Goal: Task Accomplishment & Management: Complete application form

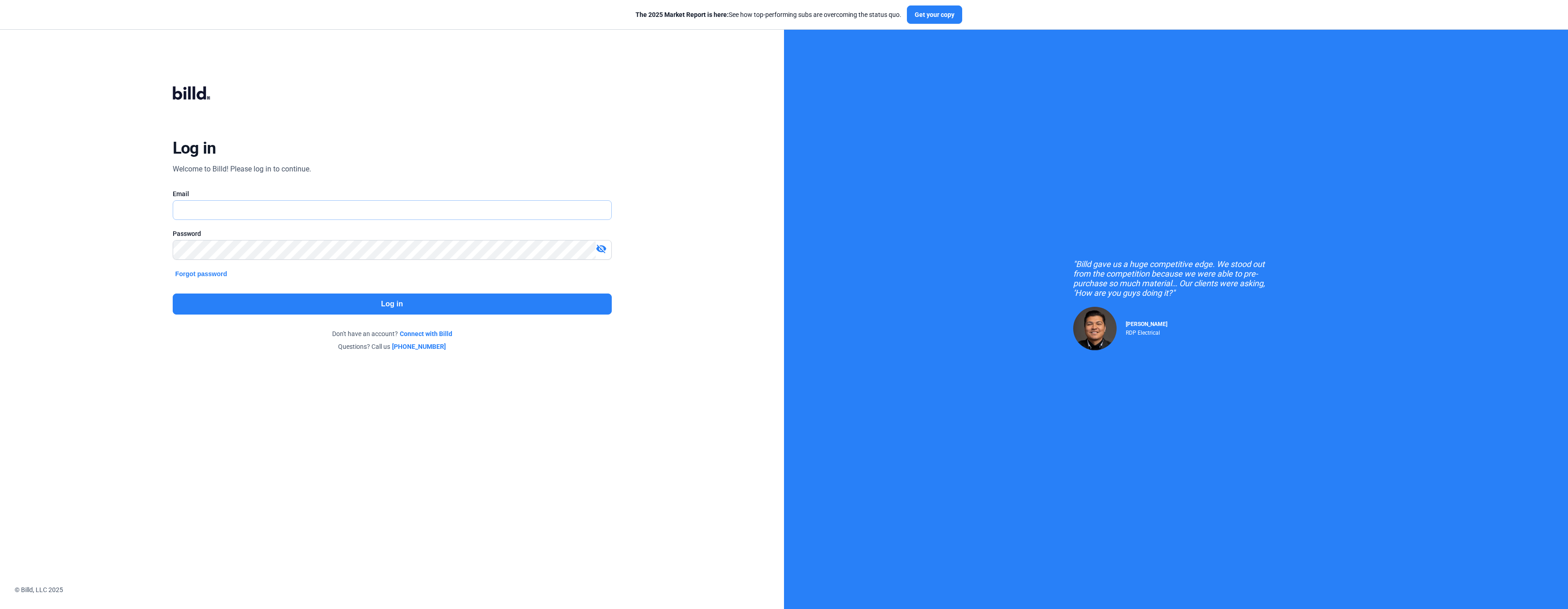
type input "[EMAIL_ADDRESS][DOMAIN_NAME]"
click at [363, 298] on button "Log in" at bounding box center [392, 304] width 439 height 21
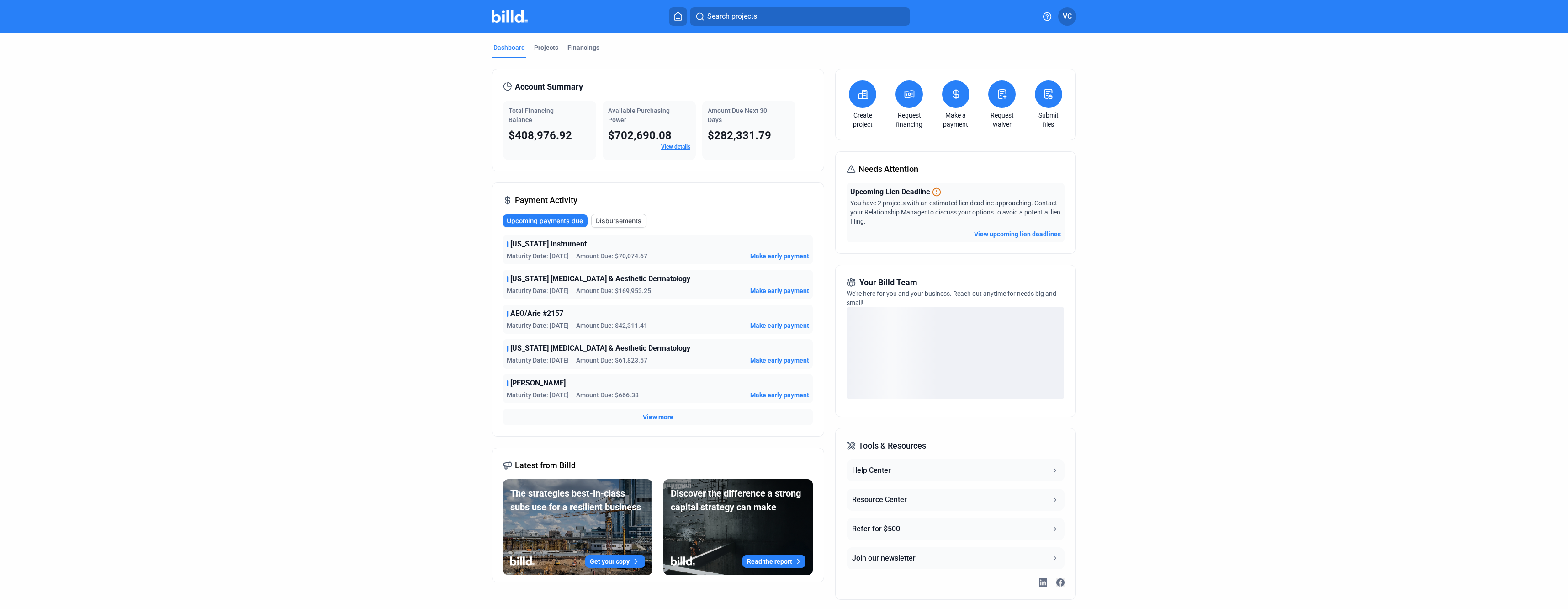
click at [862, 93] on icon at bounding box center [863, 94] width 12 height 11
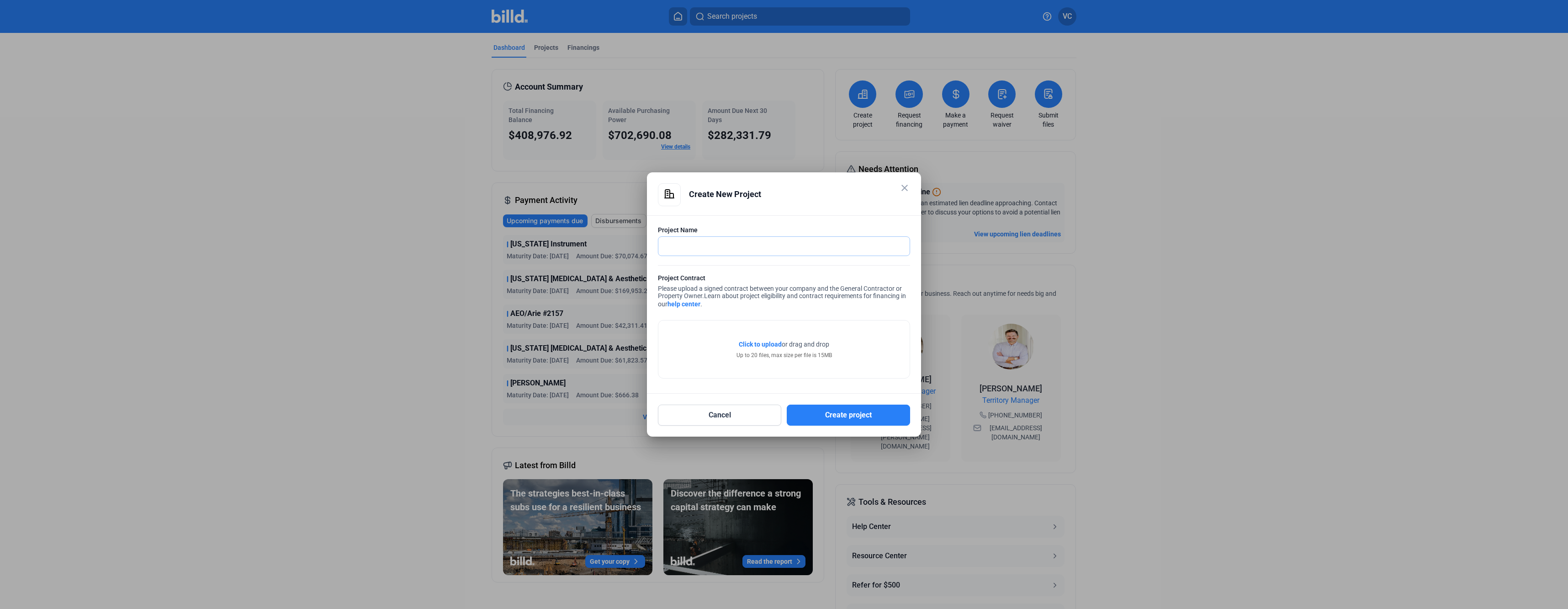
click at [735, 247] on input "text" at bounding box center [779, 246] width 241 height 19
type input "SKIMS at [GEOGRAPHIC_DATA]"
click at [765, 345] on span "Click to upload" at bounding box center [760, 344] width 43 height 7
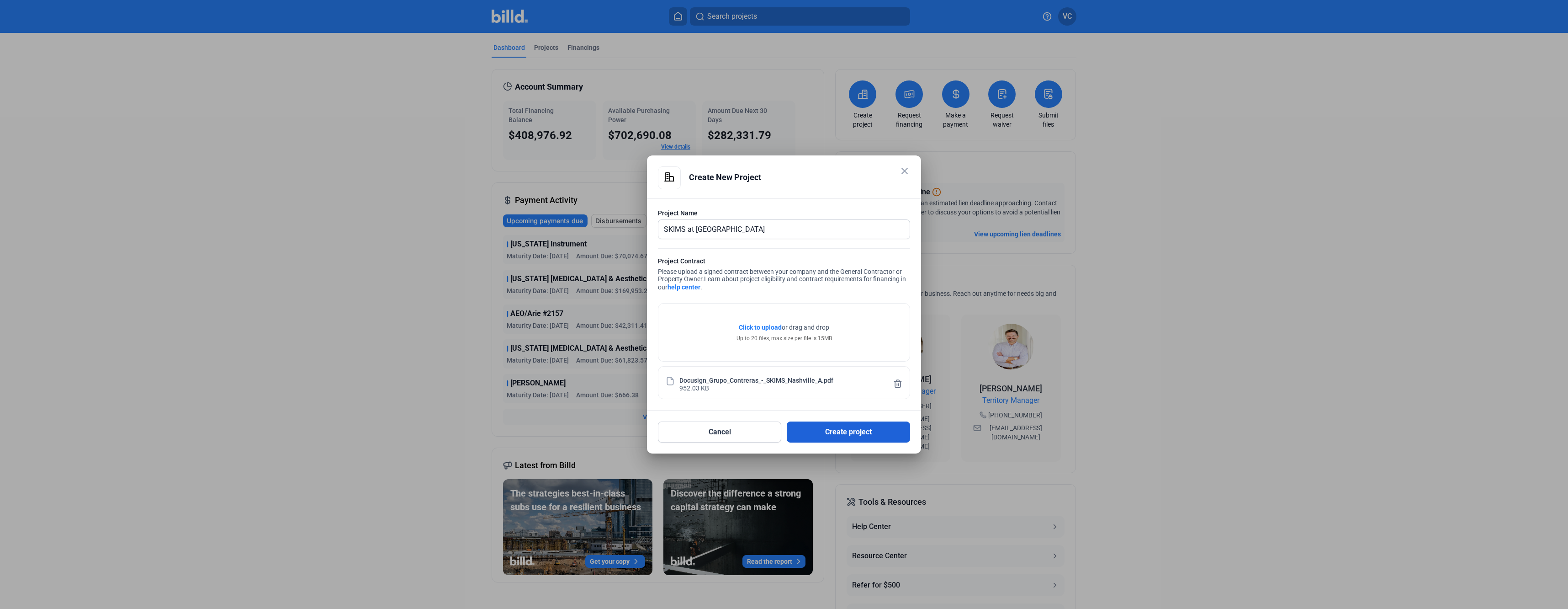
click at [830, 426] on button "Create project" at bounding box center [849, 432] width 124 height 21
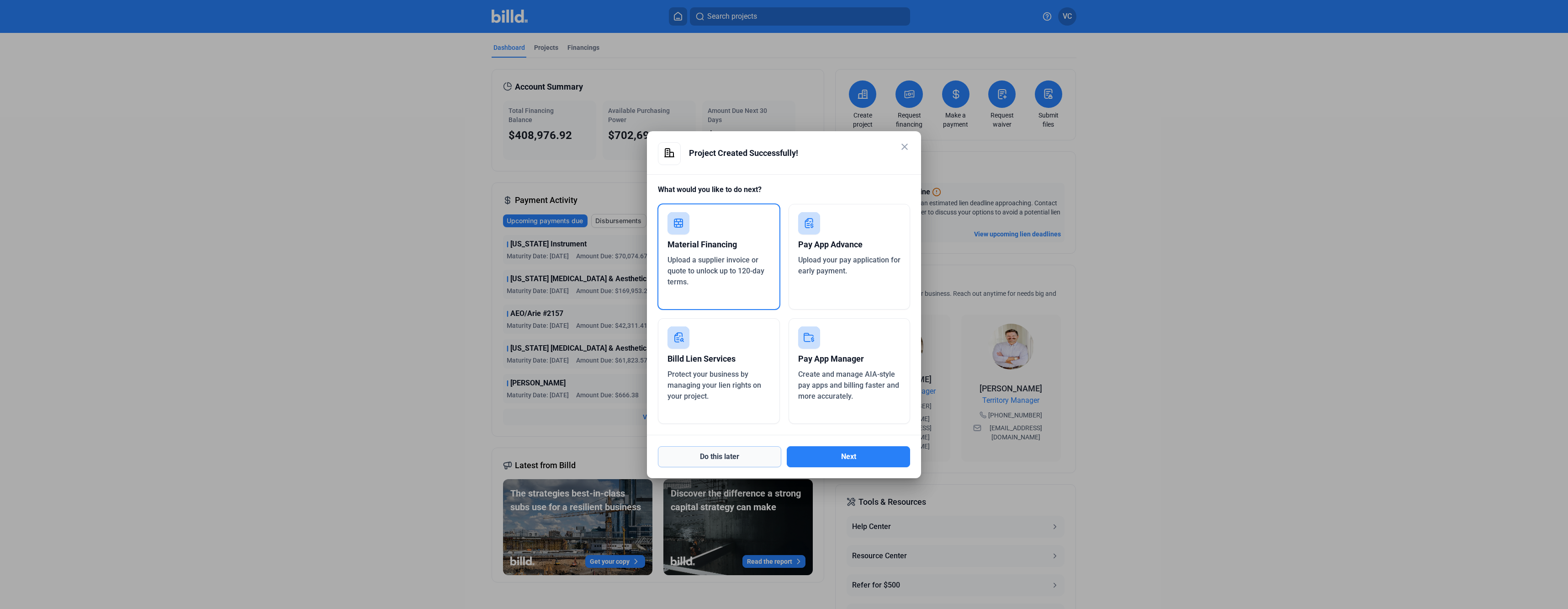
click at [727, 458] on button "Do this later" at bounding box center [719, 457] width 124 height 21
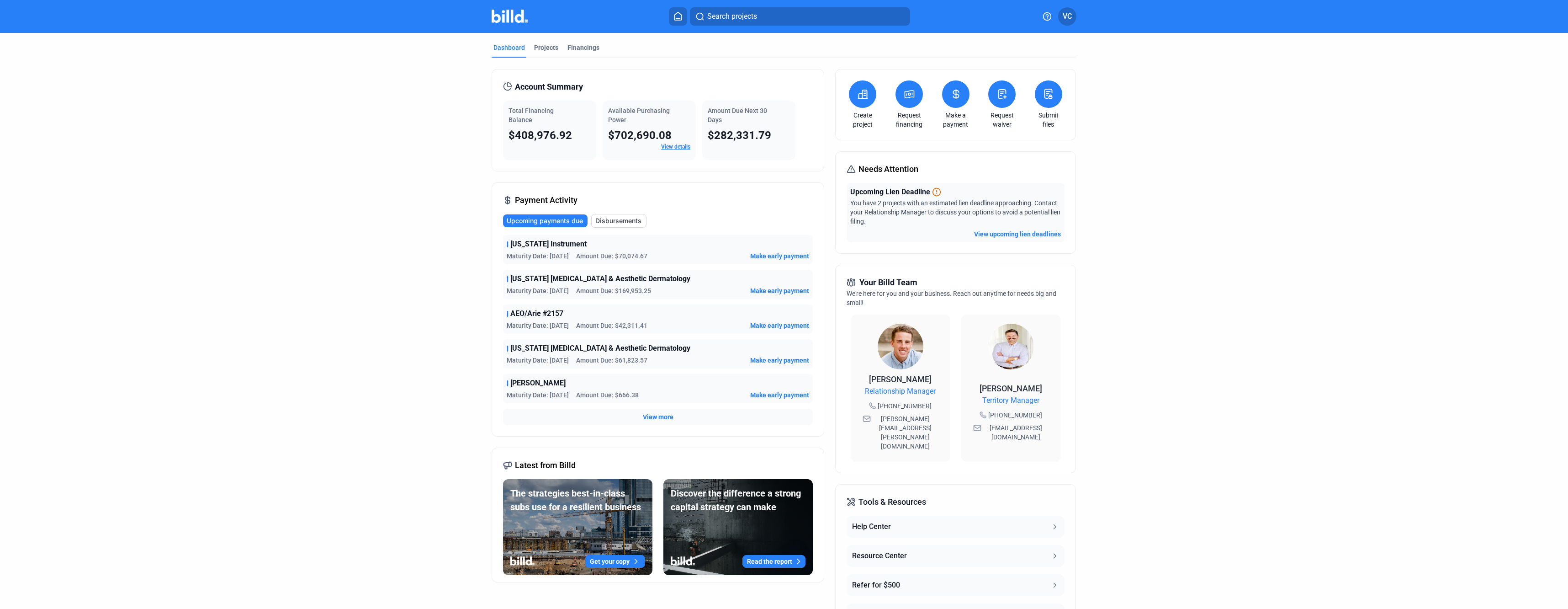
click at [867, 97] on button at bounding box center [863, 94] width 27 height 27
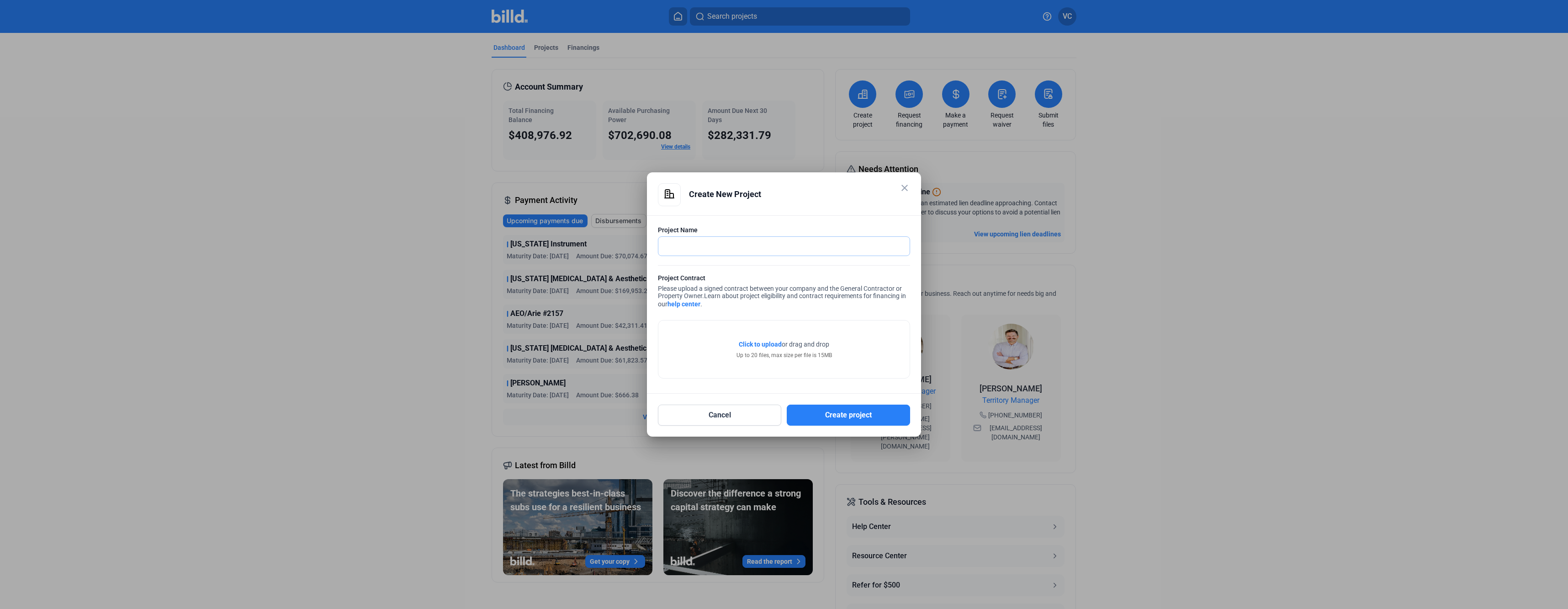
click at [737, 247] on input "text" at bounding box center [779, 246] width 241 height 19
type input "StorePlace - Honey Farm Retail Addition"
click at [765, 346] on span "Click to upload" at bounding box center [760, 344] width 43 height 7
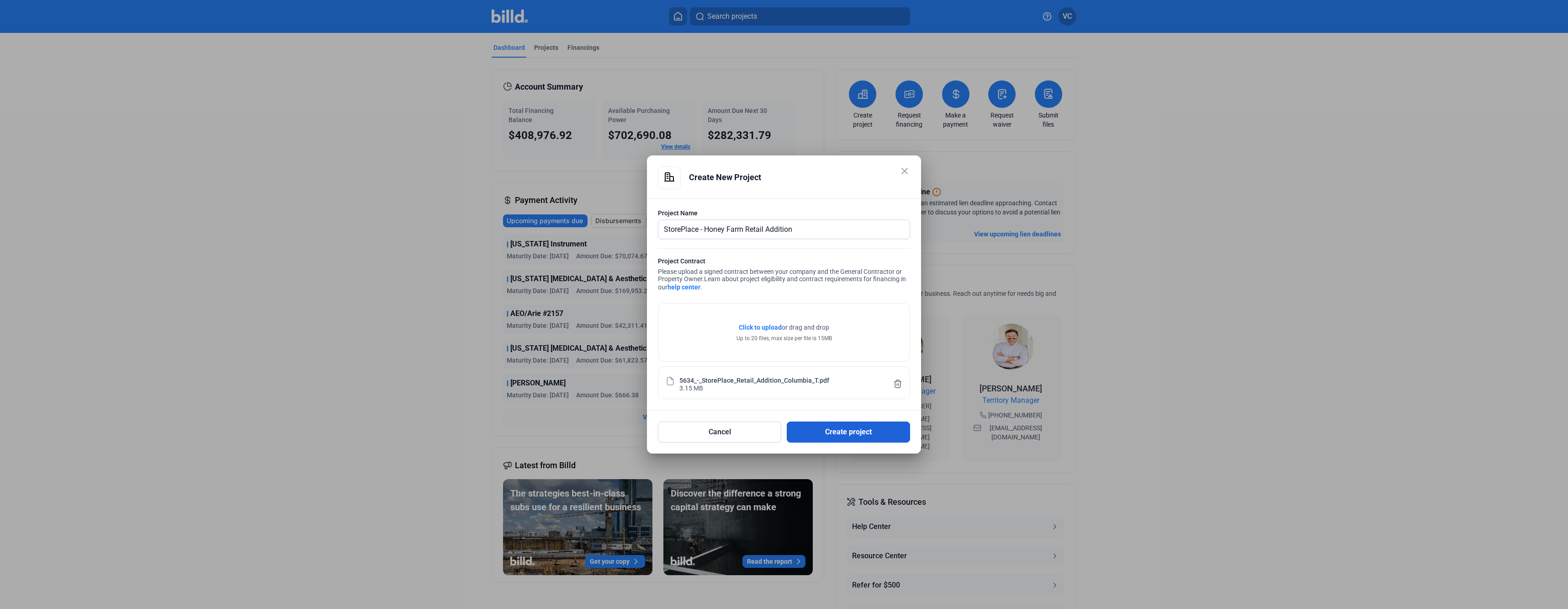
click at [844, 437] on button "Create project" at bounding box center [849, 432] width 124 height 21
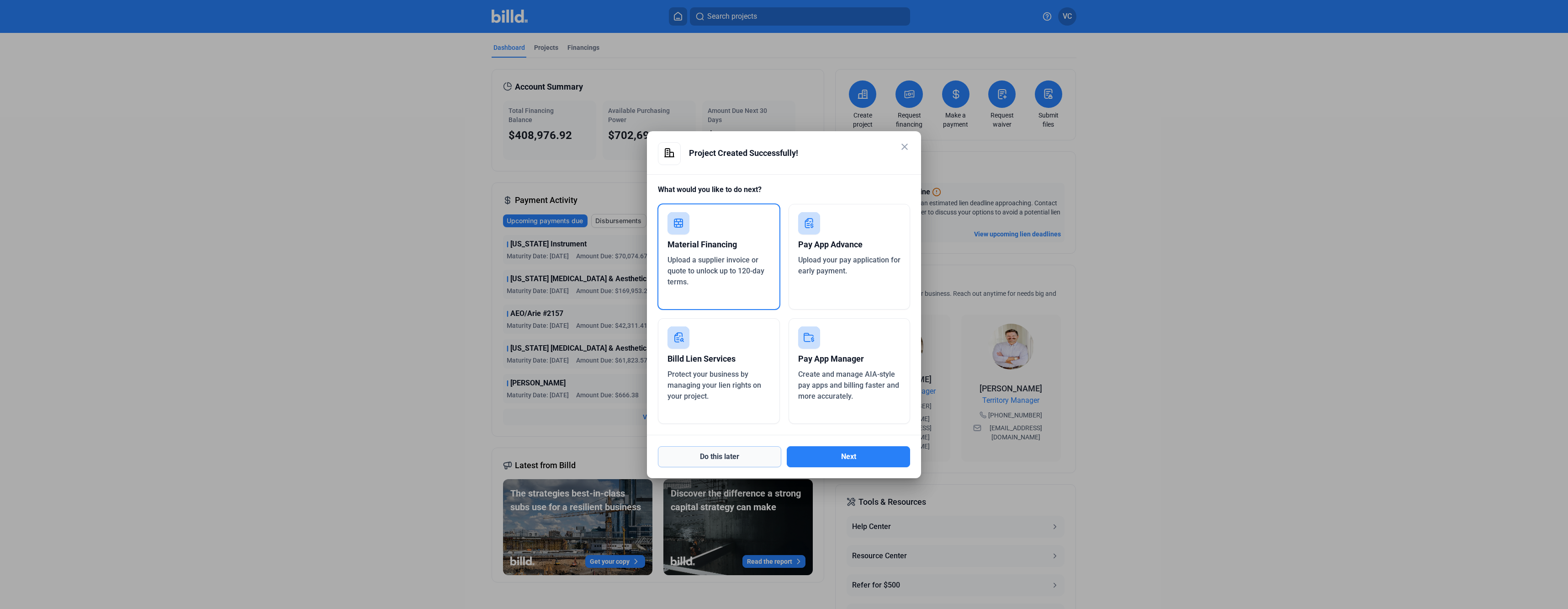
drag, startPoint x: 735, startPoint y: 456, endPoint x: 733, endPoint y: 463, distance: 7.3
click at [735, 463] on button "Do this later" at bounding box center [719, 457] width 124 height 21
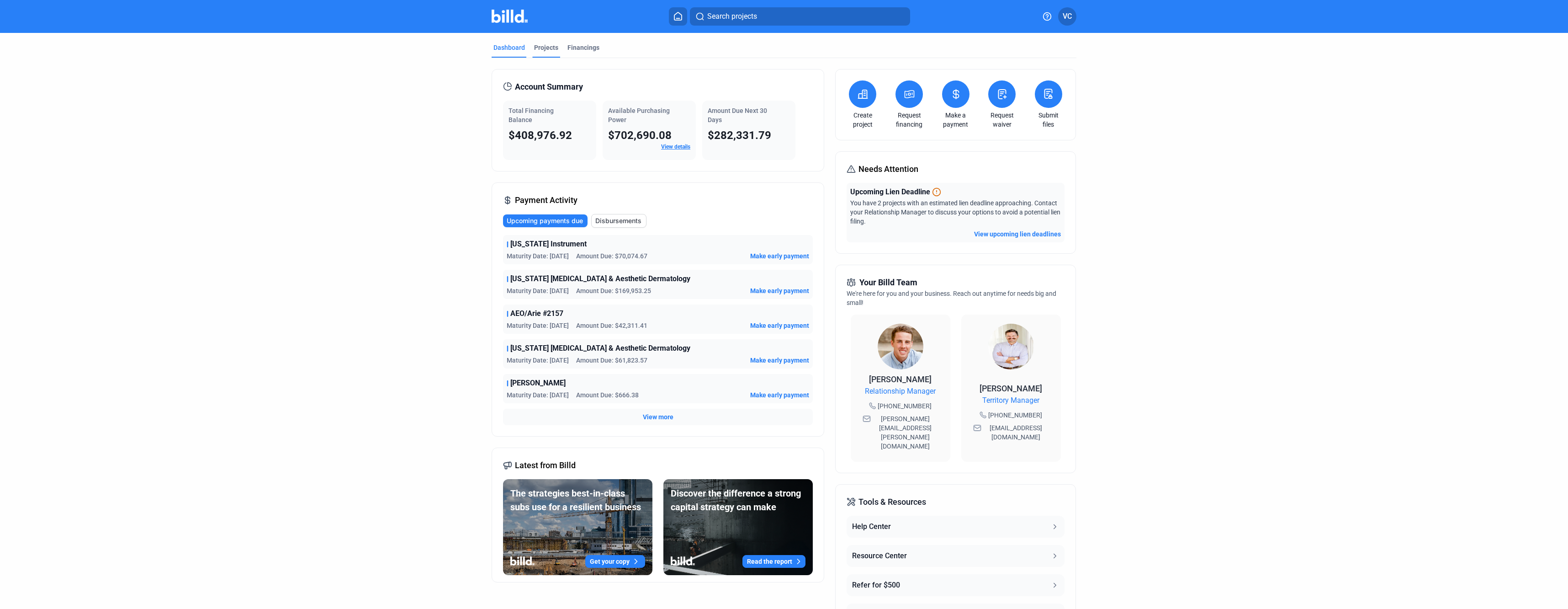
click at [550, 44] on div "Projects" at bounding box center [546, 48] width 24 height 9
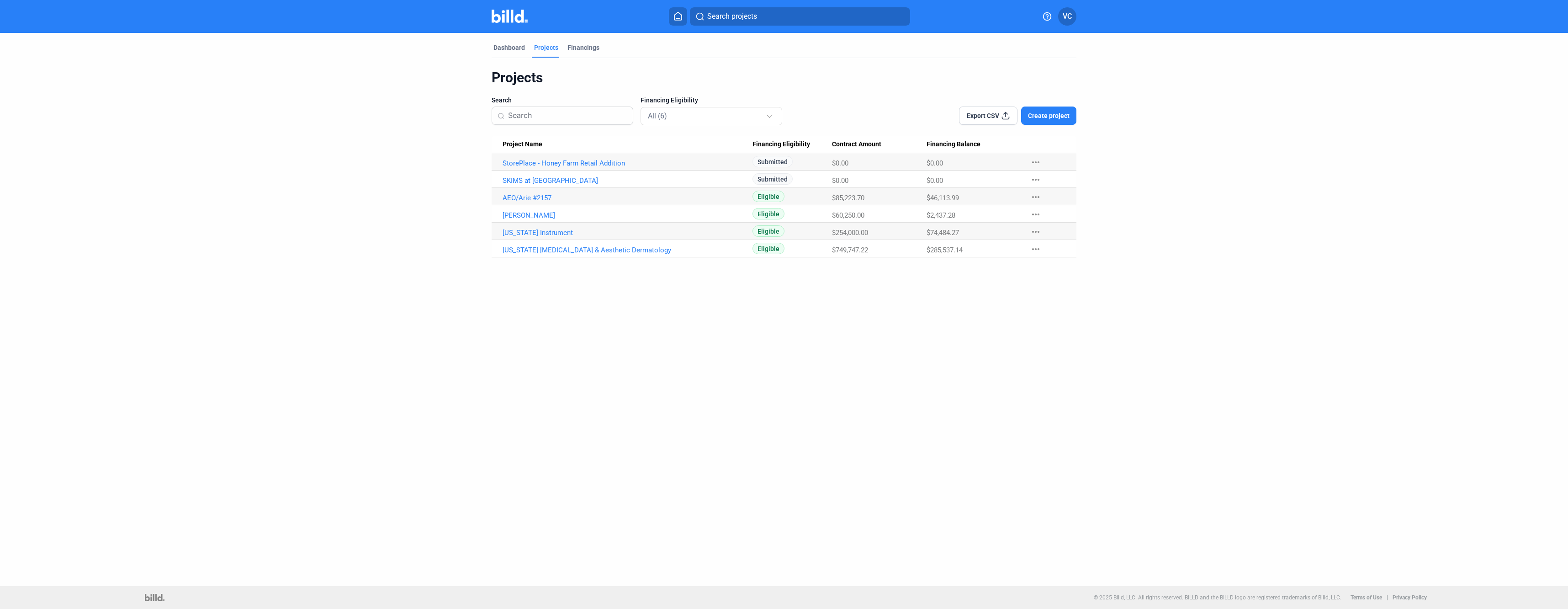
click at [1038, 163] on mat-icon "more_horiz" at bounding box center [1036, 162] width 11 height 11
click at [1136, 311] on div at bounding box center [784, 304] width 1568 height 609
click at [582, 44] on div "Financings" at bounding box center [583, 48] width 32 height 9
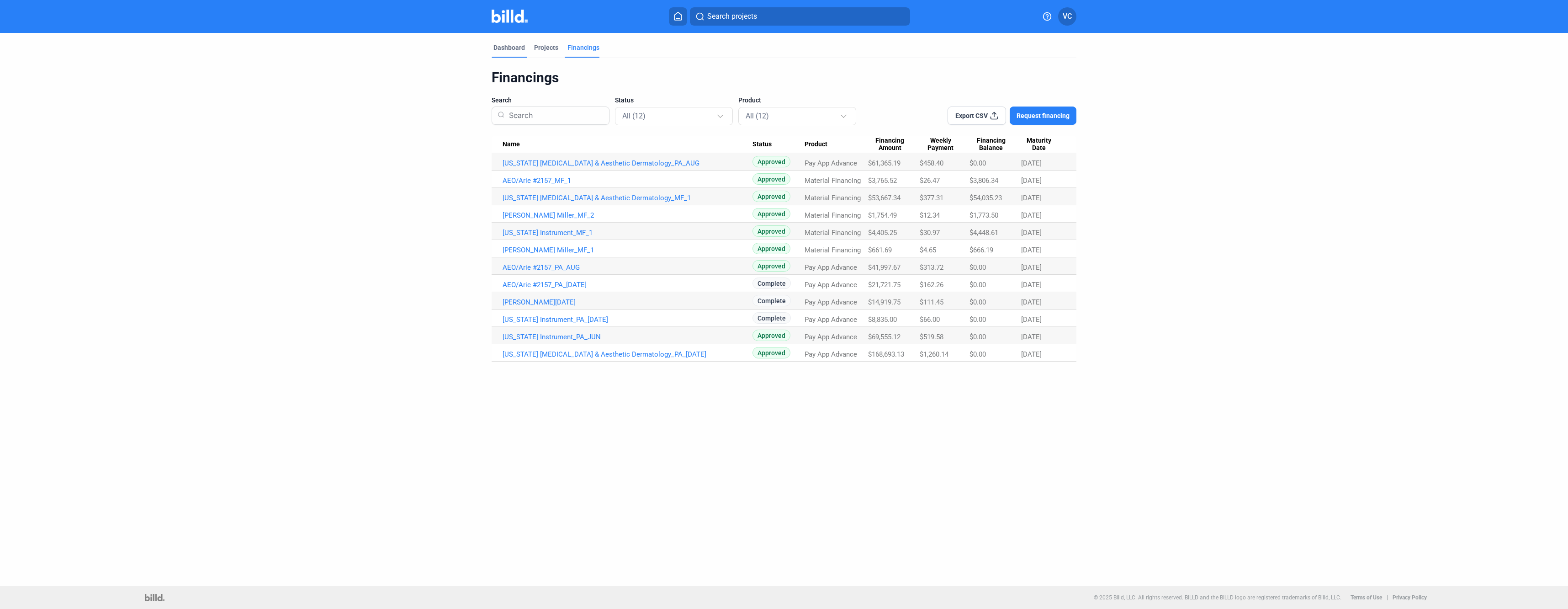
click at [506, 49] on div "Dashboard" at bounding box center [509, 48] width 32 height 9
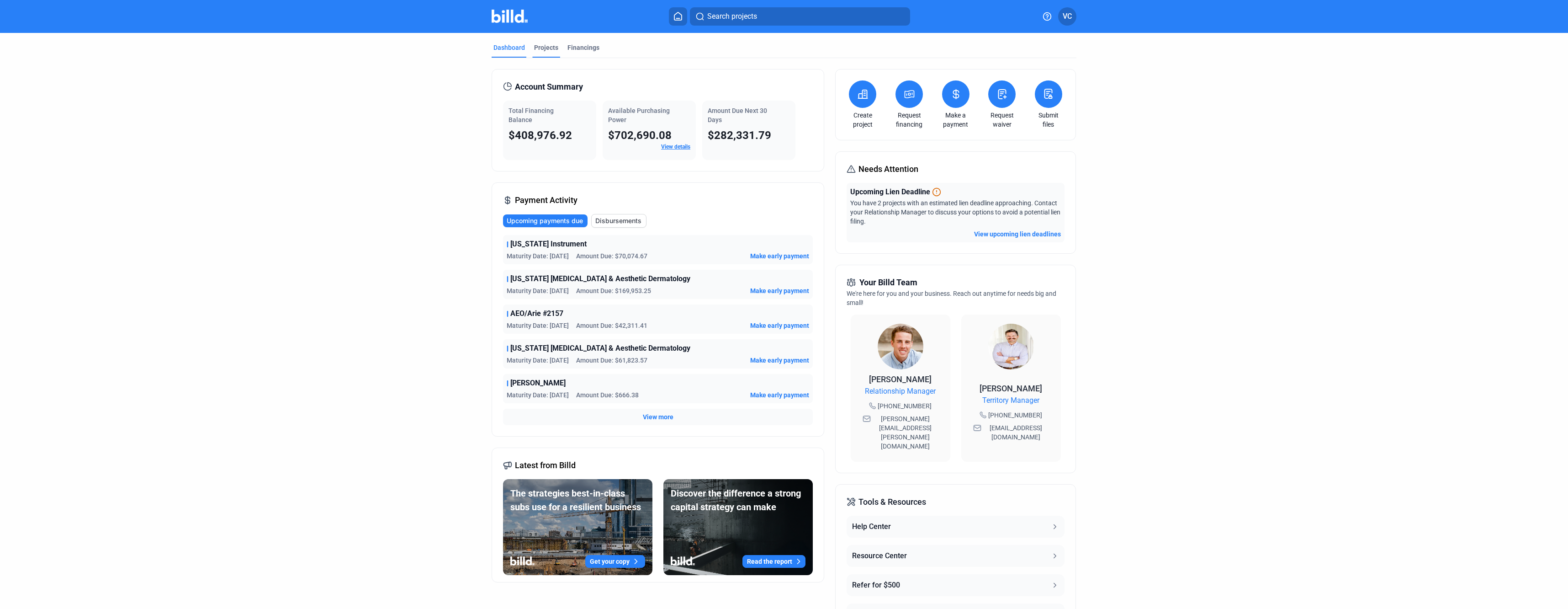
click at [534, 49] on div "Projects" at bounding box center [546, 48] width 24 height 9
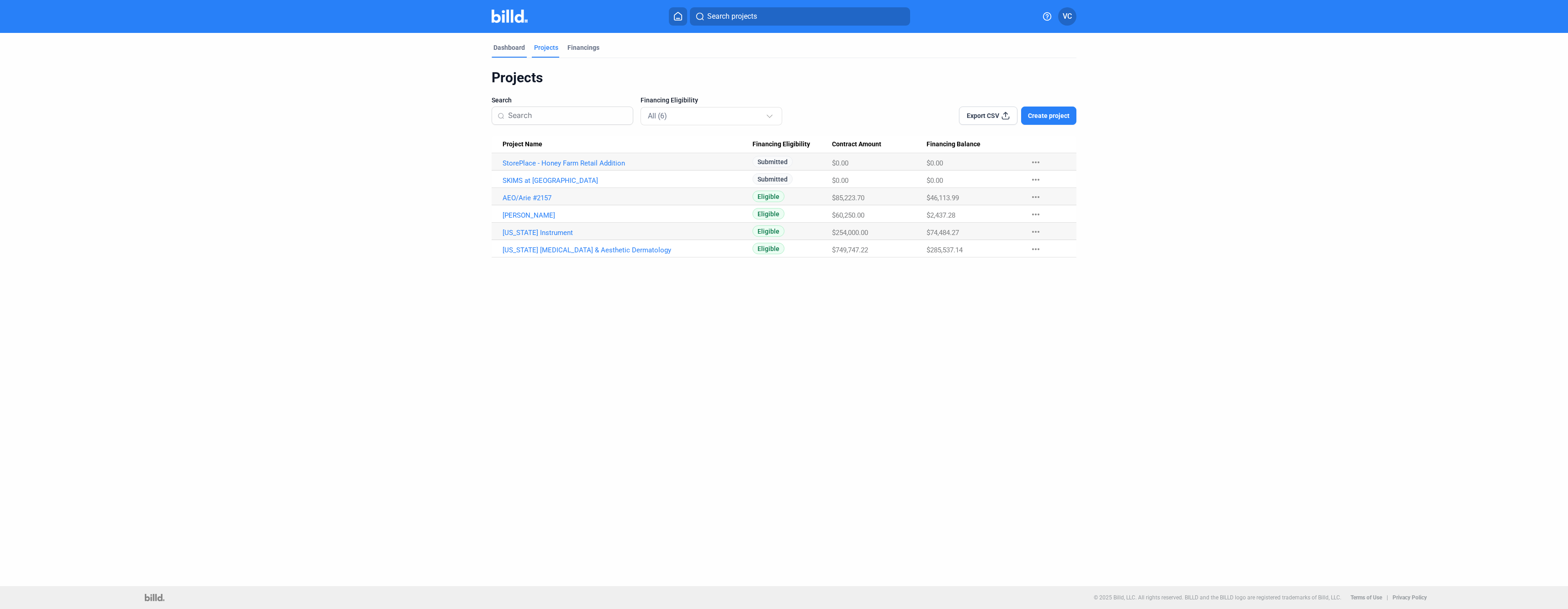
click at [507, 46] on div "Dashboard" at bounding box center [509, 48] width 32 height 9
